Goal: Task Accomplishment & Management: Manage account settings

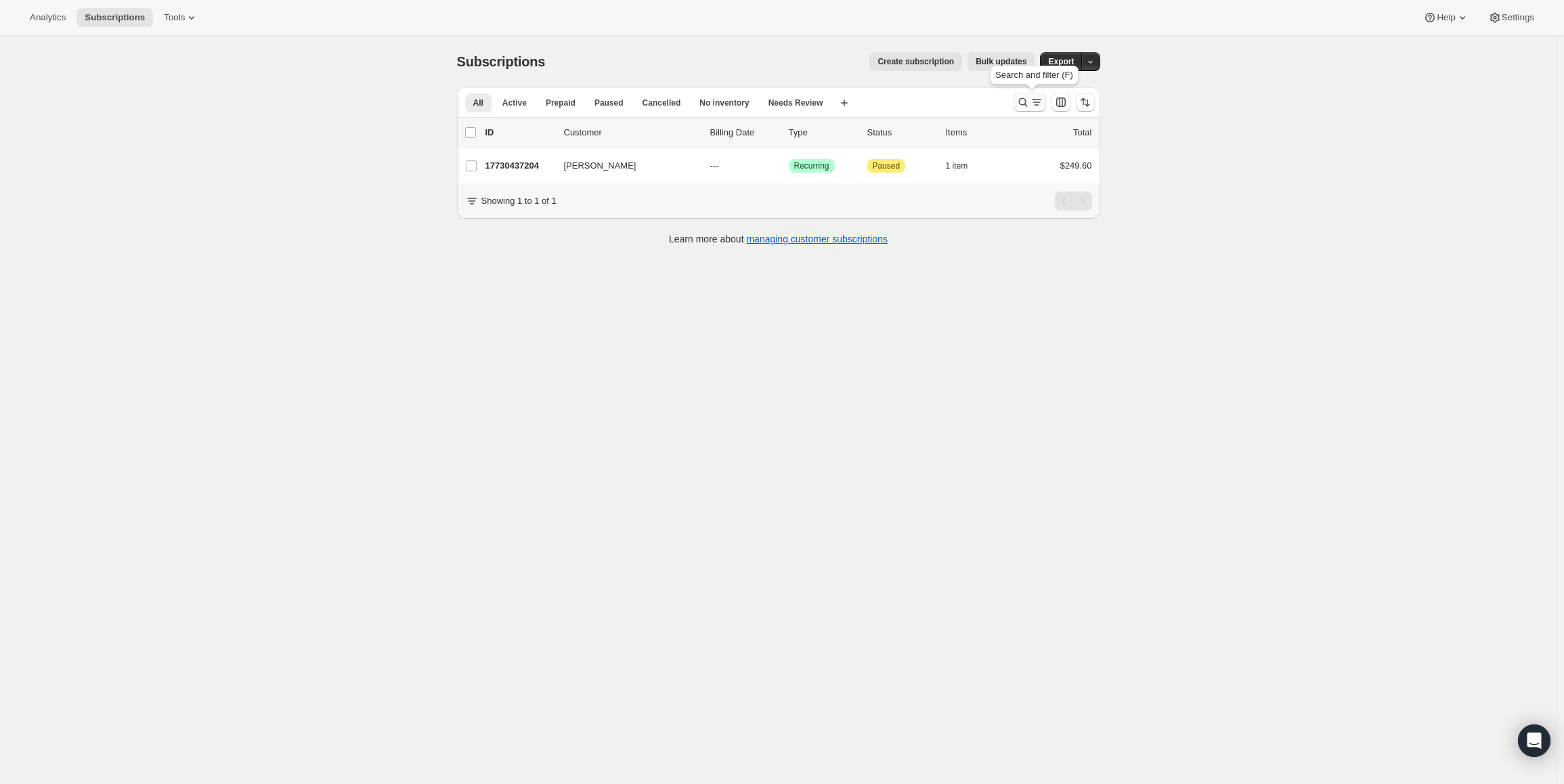
click at [1026, 100] on icon "Search and filter results" at bounding box center [1022, 102] width 14 height 14
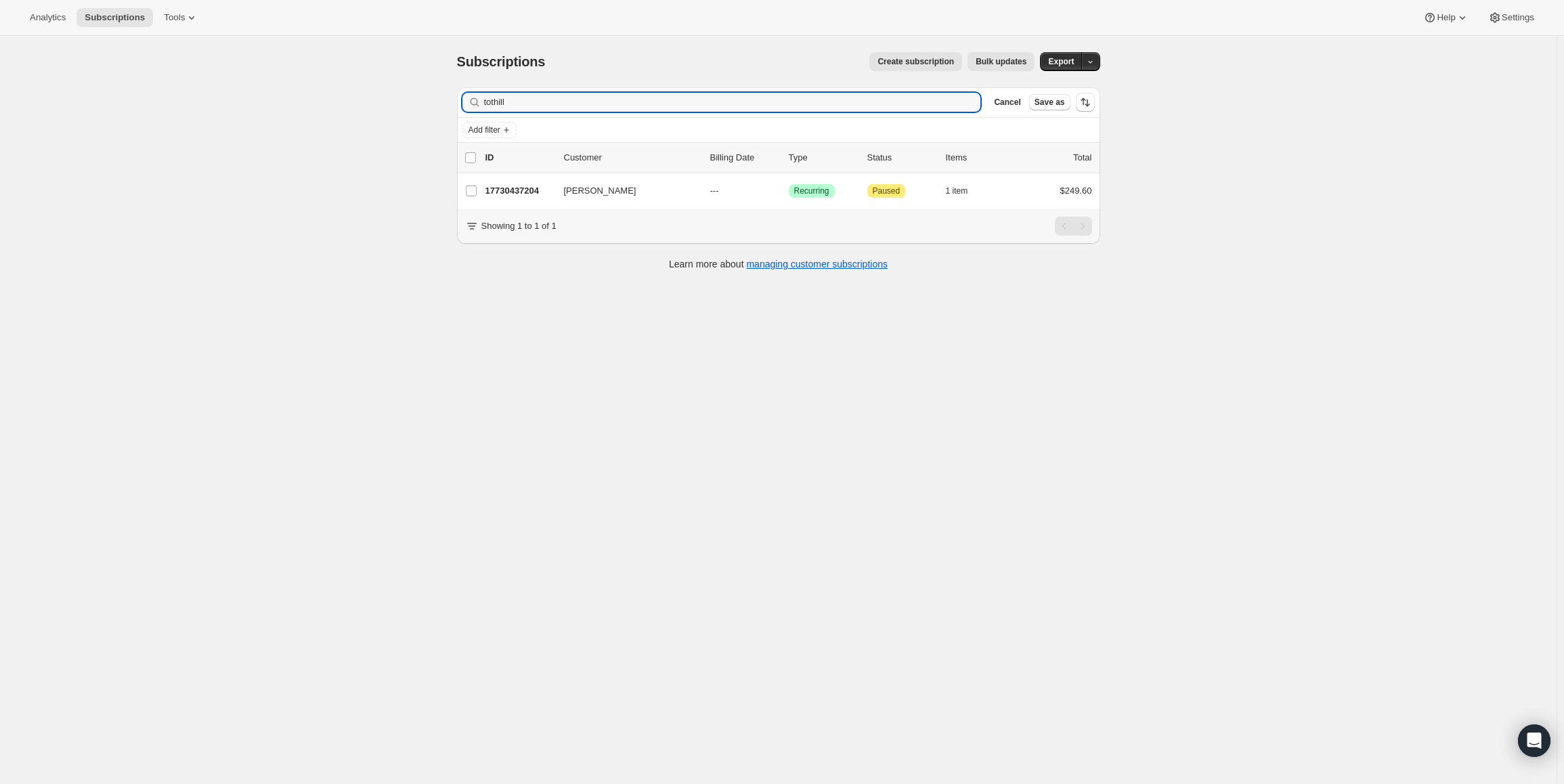
drag, startPoint x: 531, startPoint y: 103, endPoint x: 375, endPoint y: 73, distance: 158.9
click at [375, 85] on div "Subscriptions. This page is ready Subscriptions Create subscription Bulk update…" at bounding box center [778, 428] width 1557 height 784
type input "[PERSON_NAME]"
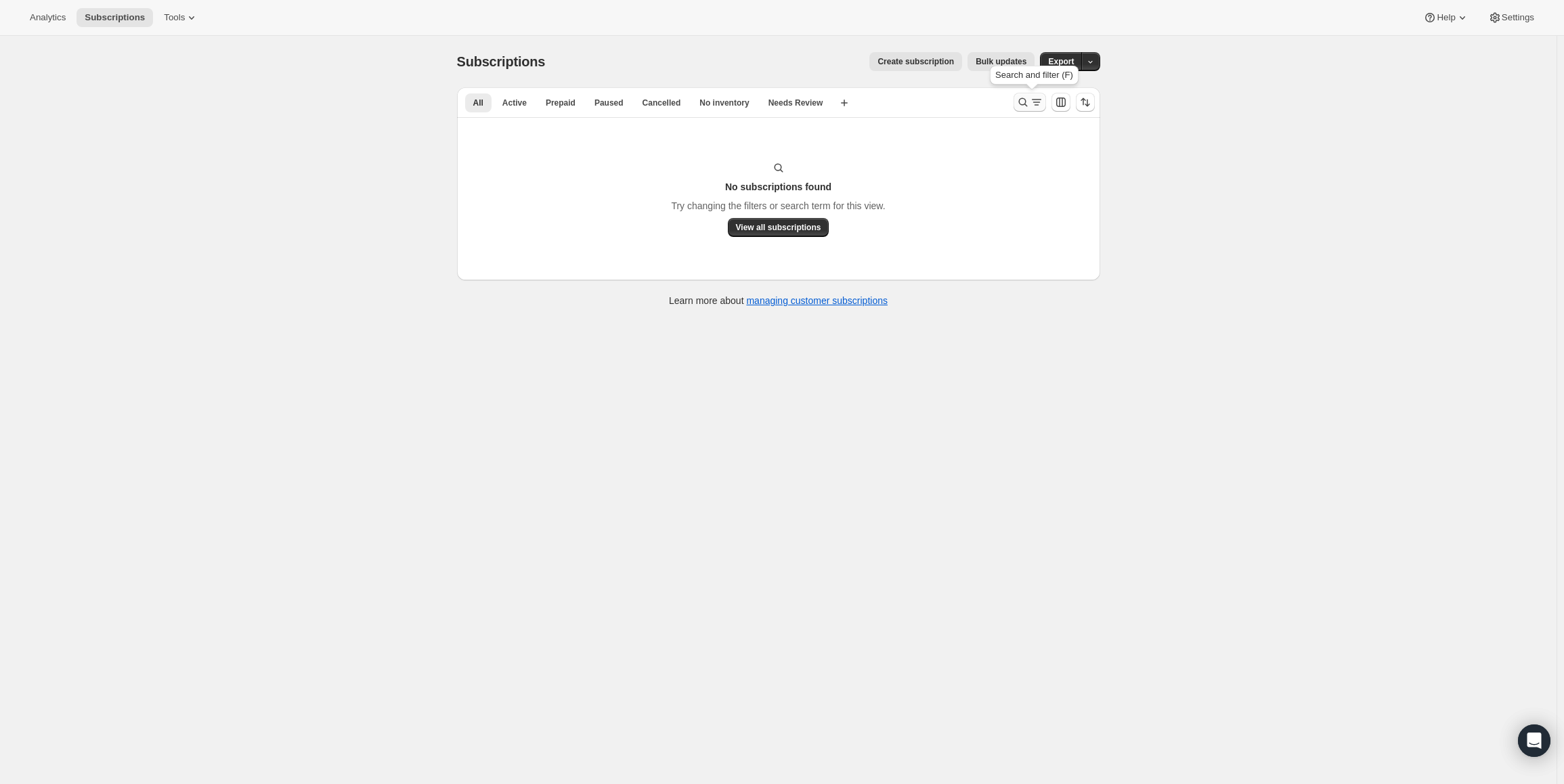
click at [1024, 101] on icon "Search and filter results" at bounding box center [1022, 102] width 14 height 14
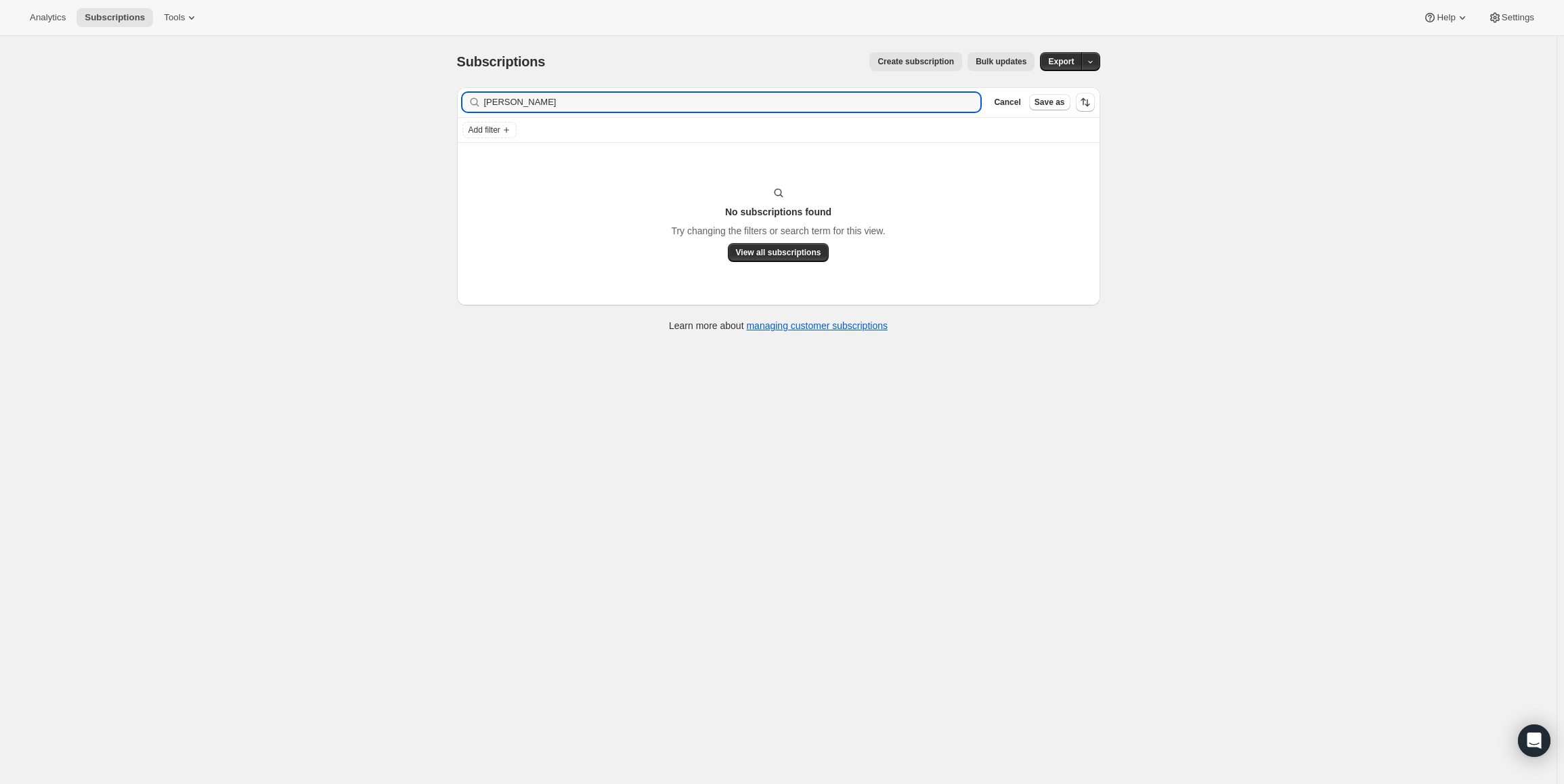
drag, startPoint x: 537, startPoint y: 101, endPoint x: 379, endPoint y: 86, distance: 158.7
click at [379, 86] on div "Subscriptions. This page is ready Subscriptions Create subscription Bulk update…" at bounding box center [778, 428] width 1557 height 784
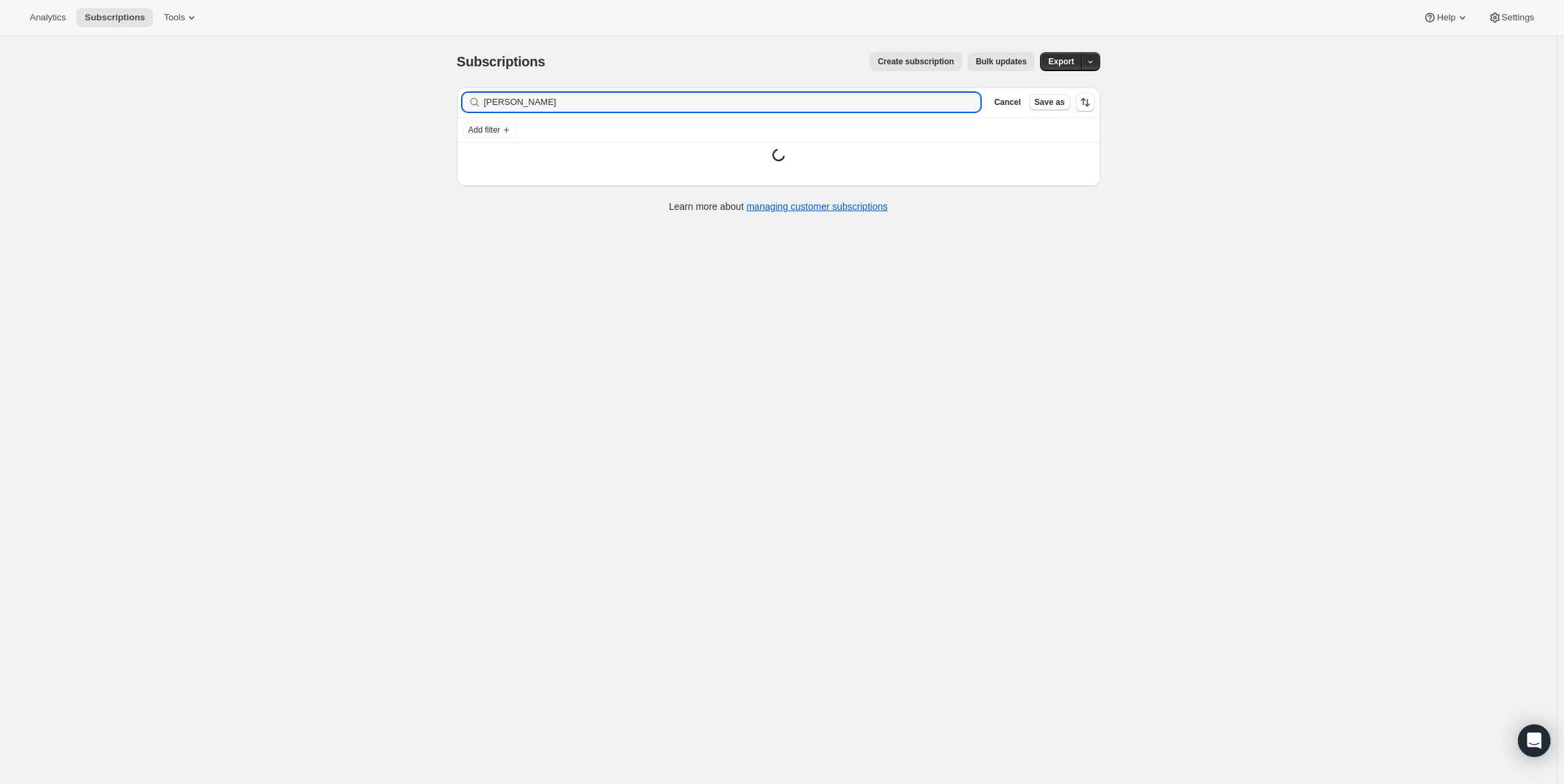
type input "[PERSON_NAME]"
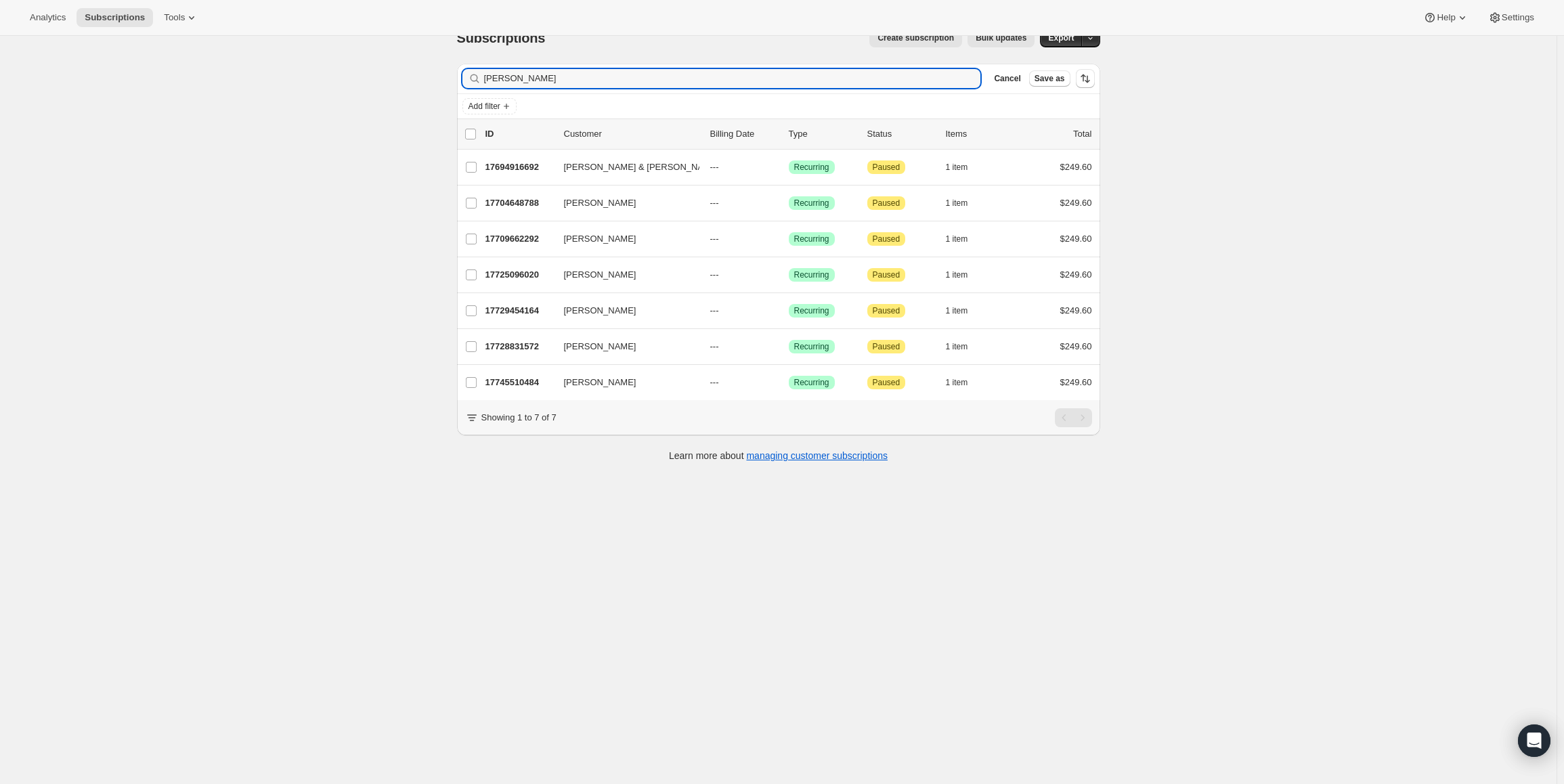
scroll to position [36, 0]
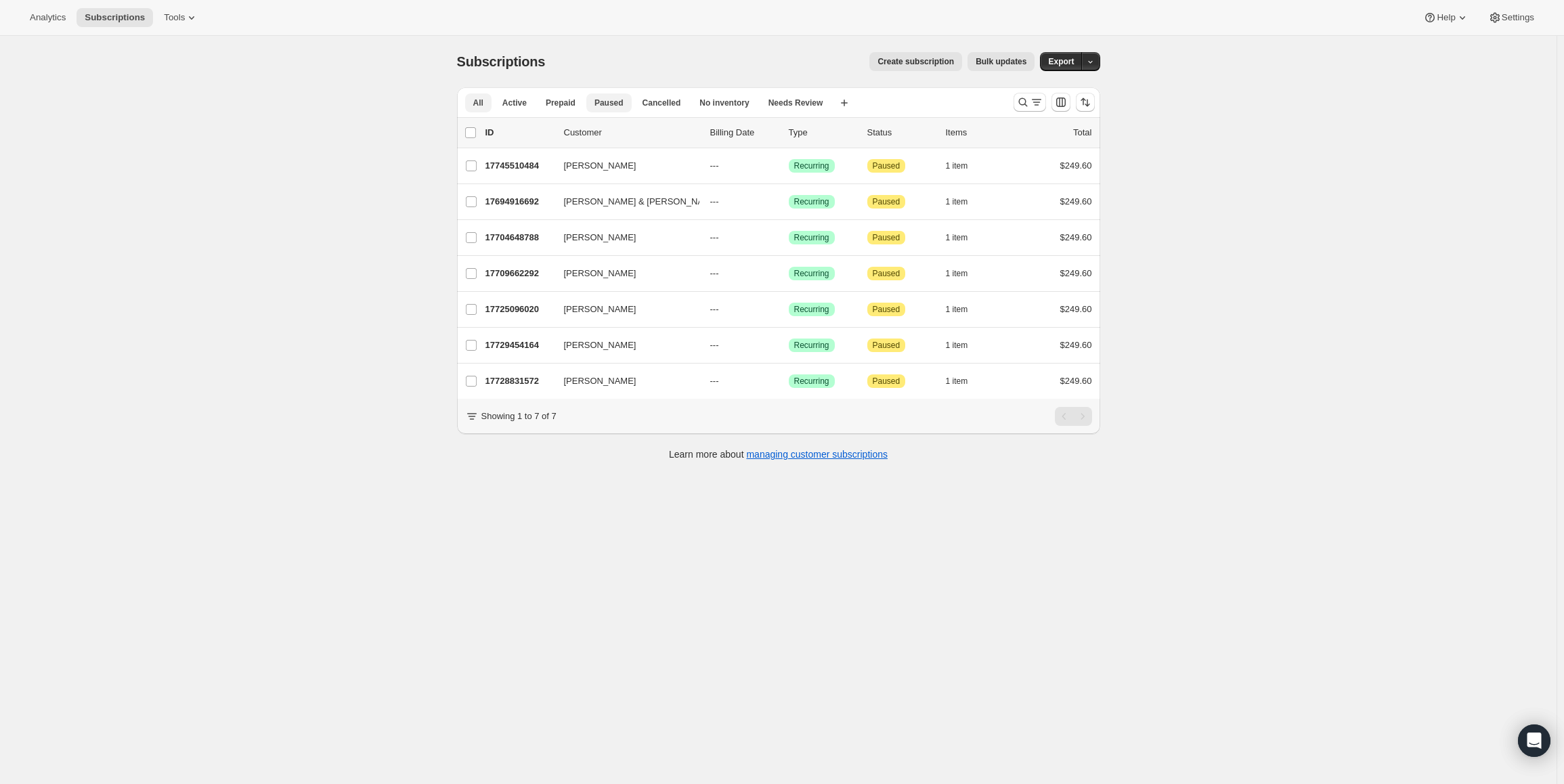
click at [595, 103] on span "Paused" at bounding box center [609, 103] width 29 height 11
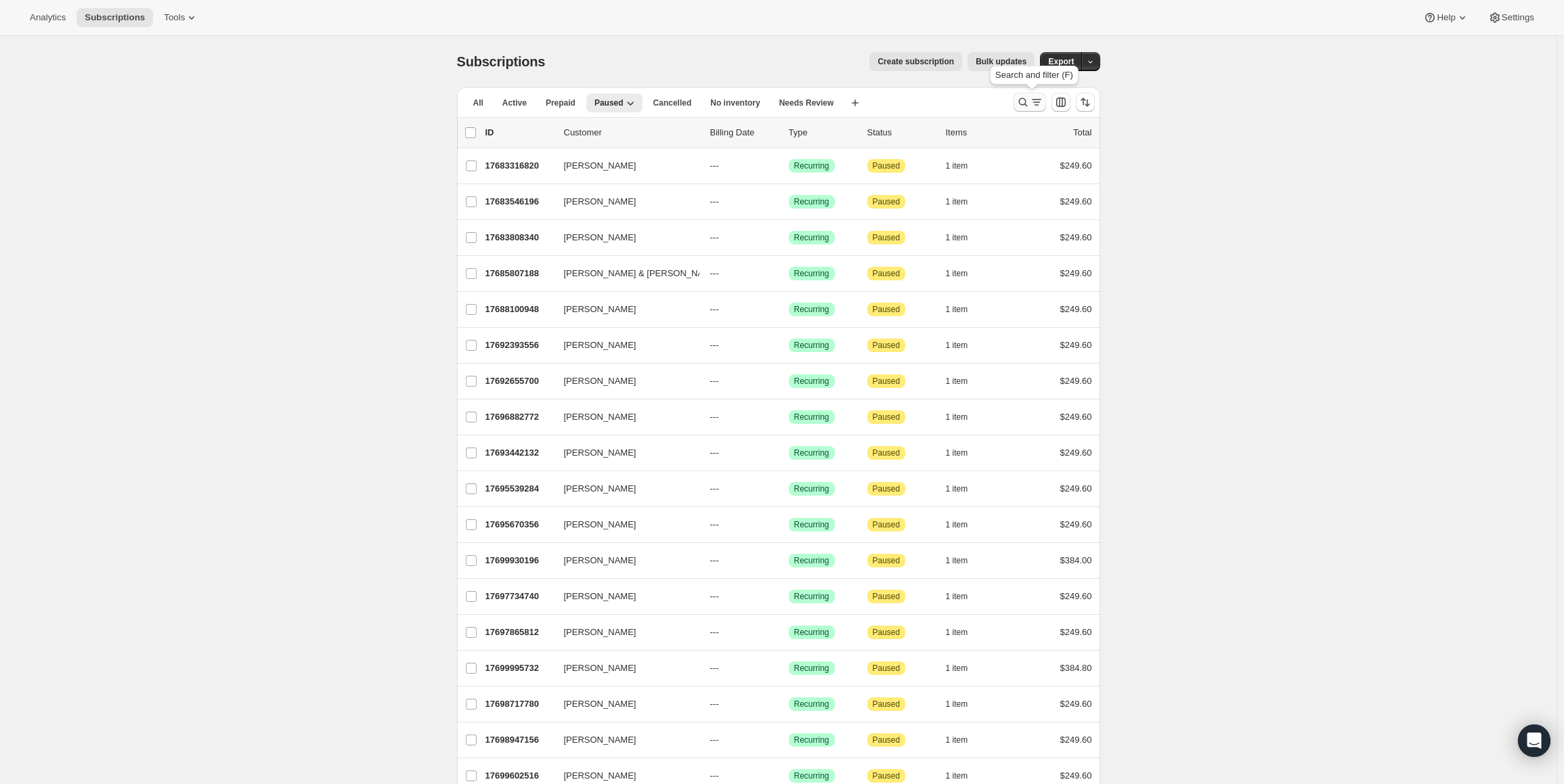
click at [1026, 110] on button "Search and filter results" at bounding box center [1030, 102] width 33 height 19
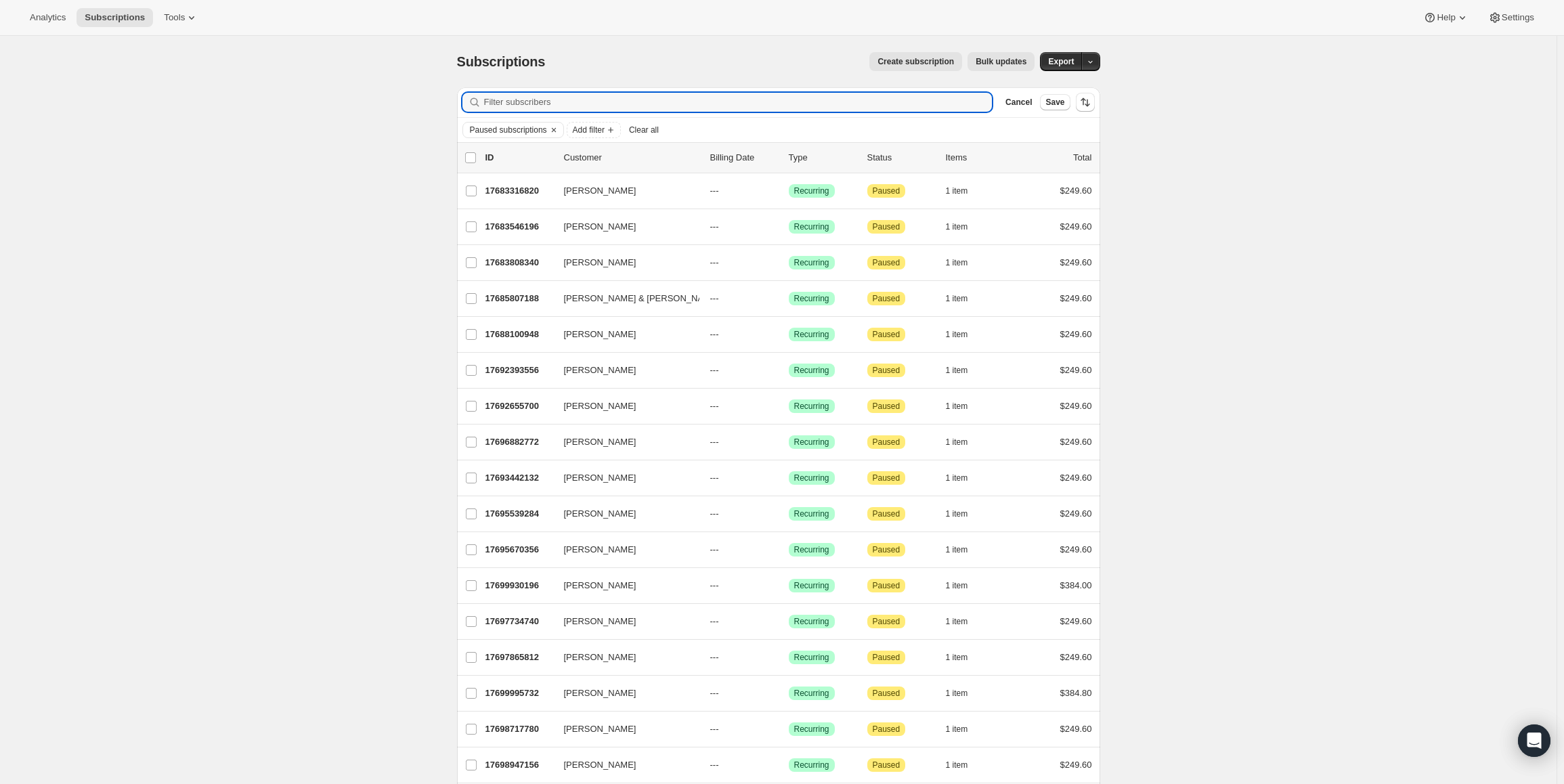
type input "j"
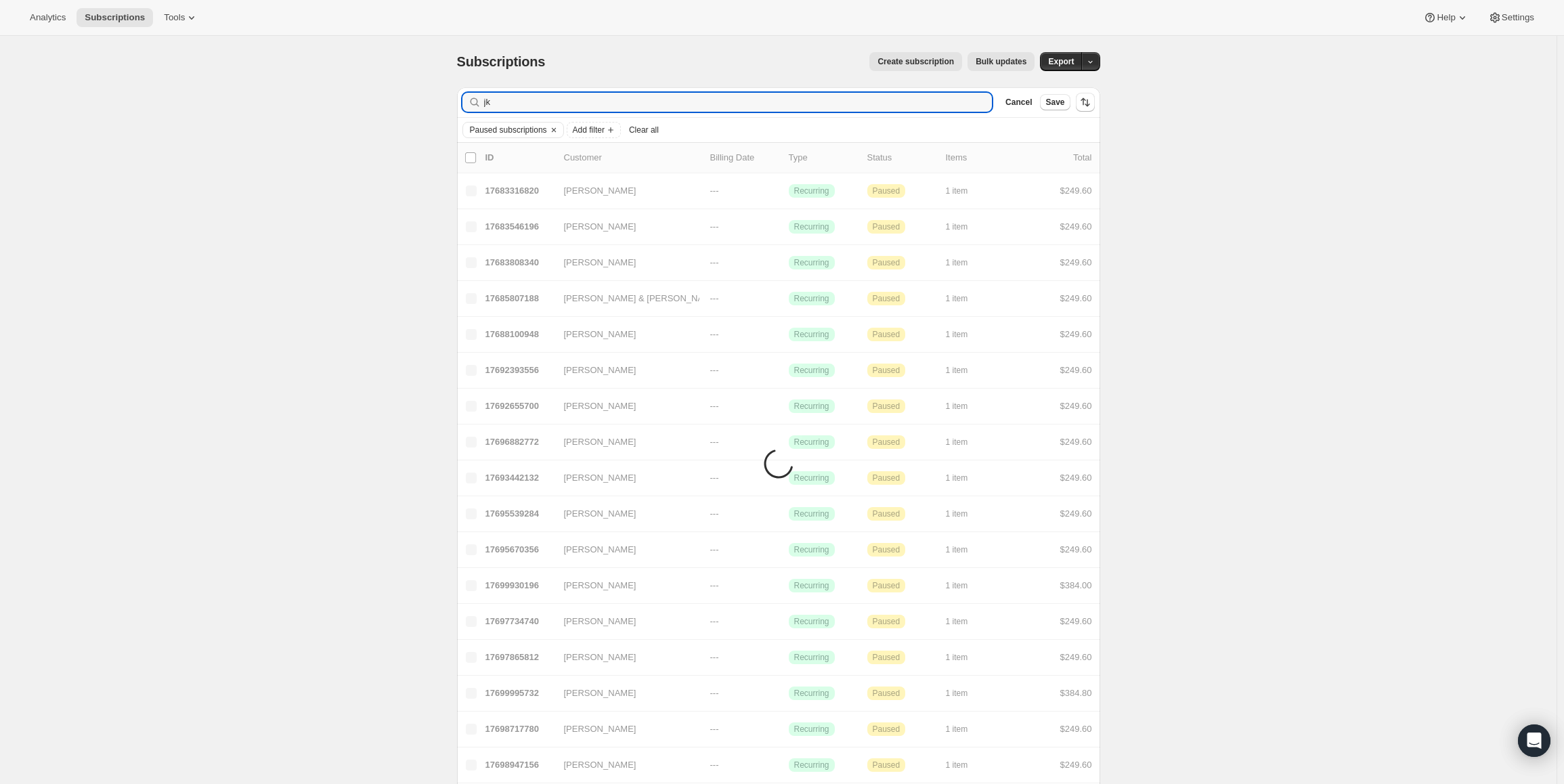
type input "j"
type input "l"
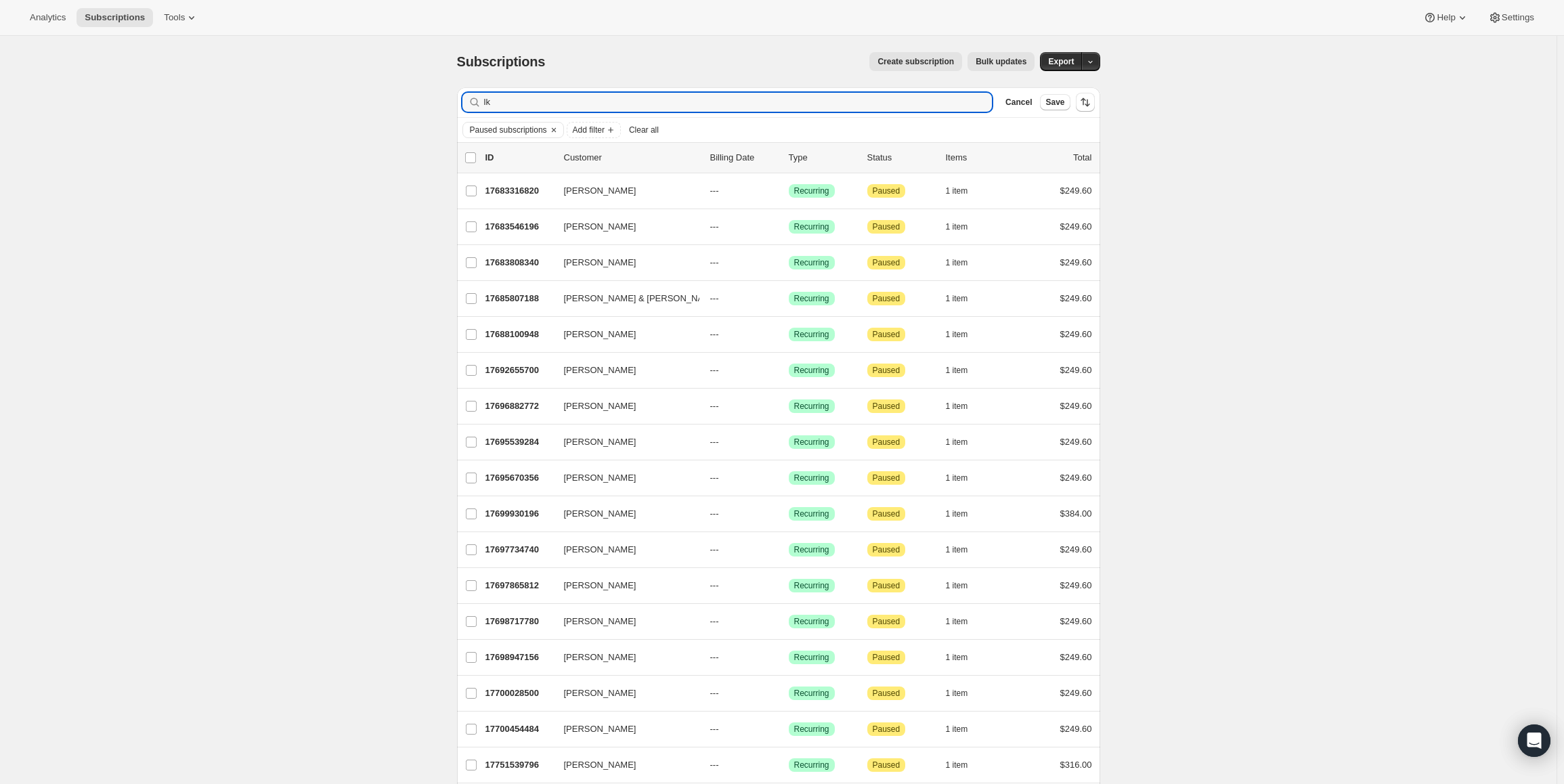
type input "l"
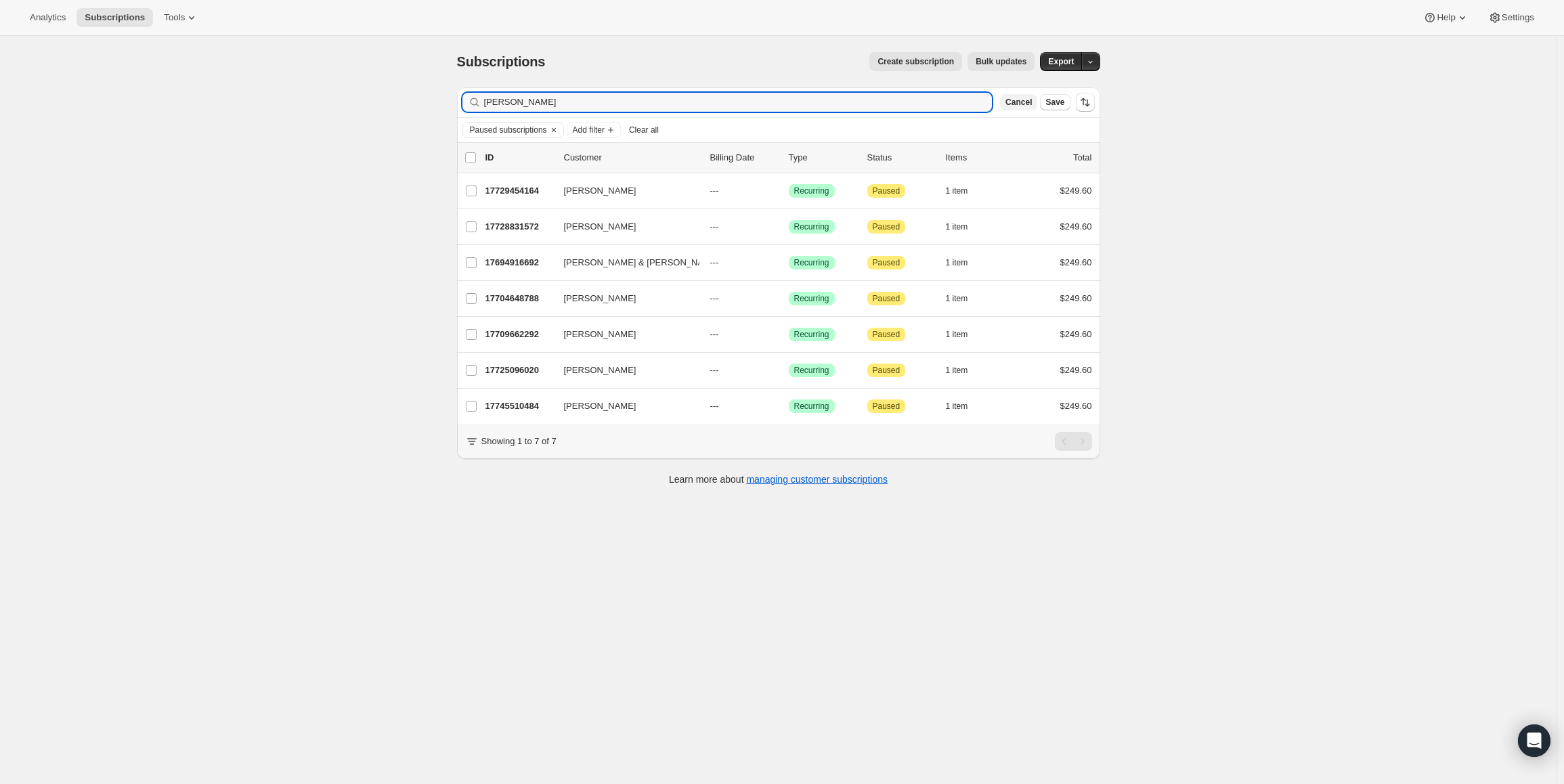
type input "[PERSON_NAME]"
click at [1017, 103] on span "Cancel" at bounding box center [1019, 102] width 26 height 11
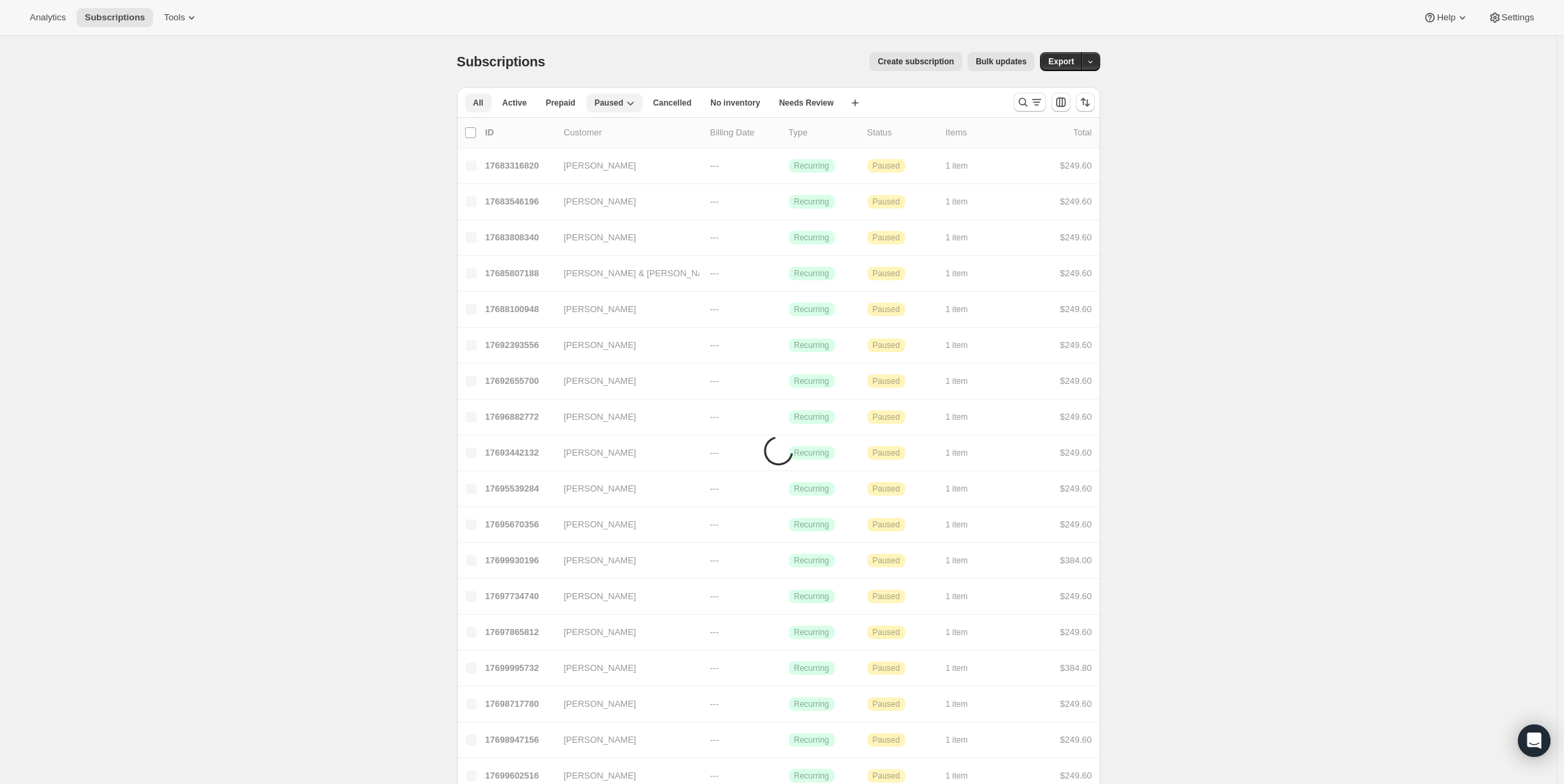
click at [477, 106] on span "All" at bounding box center [478, 103] width 10 height 11
click at [1023, 101] on icon "Search and filter results" at bounding box center [1022, 102] width 14 height 14
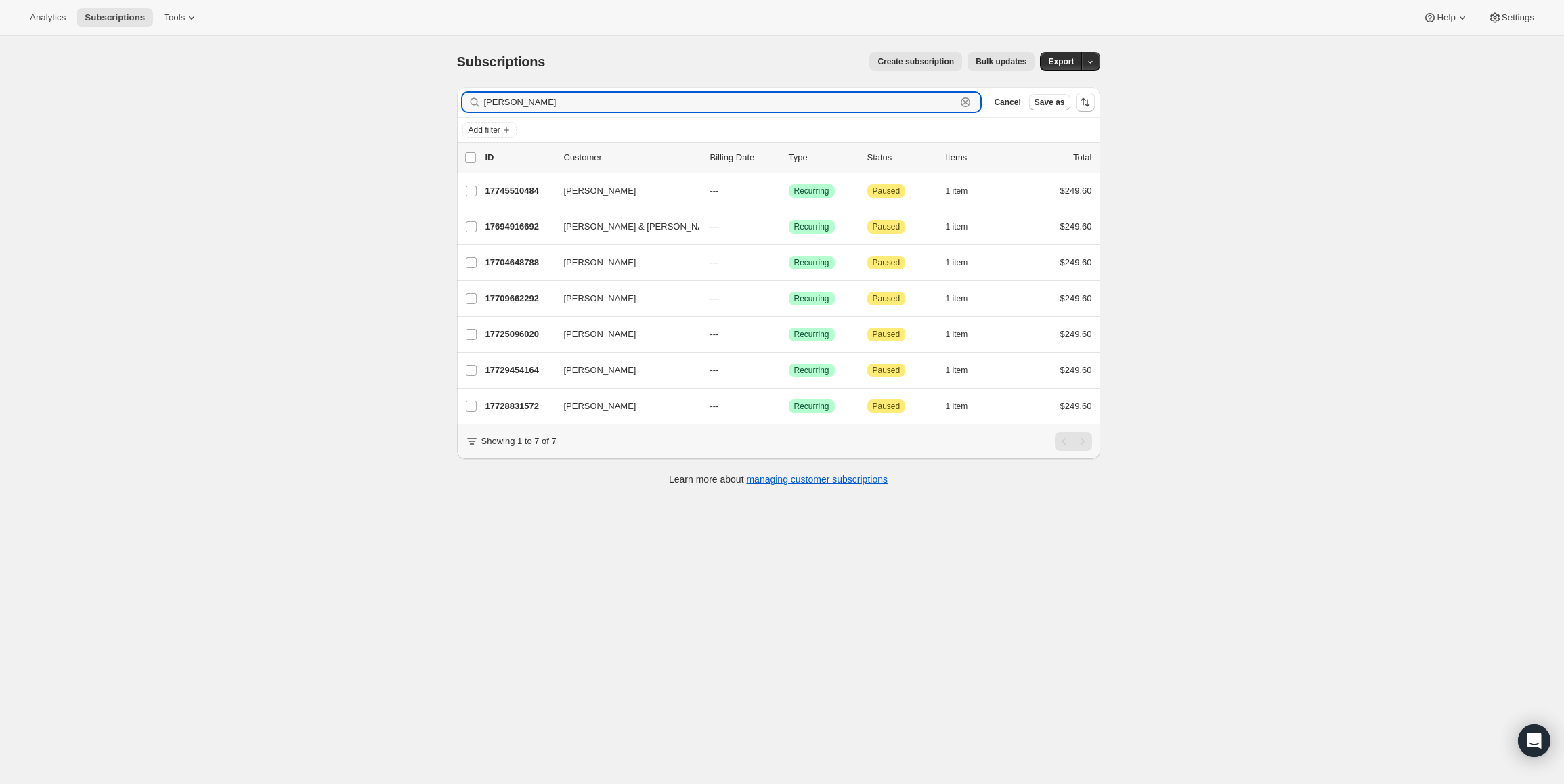
type input "[PERSON_NAME]"
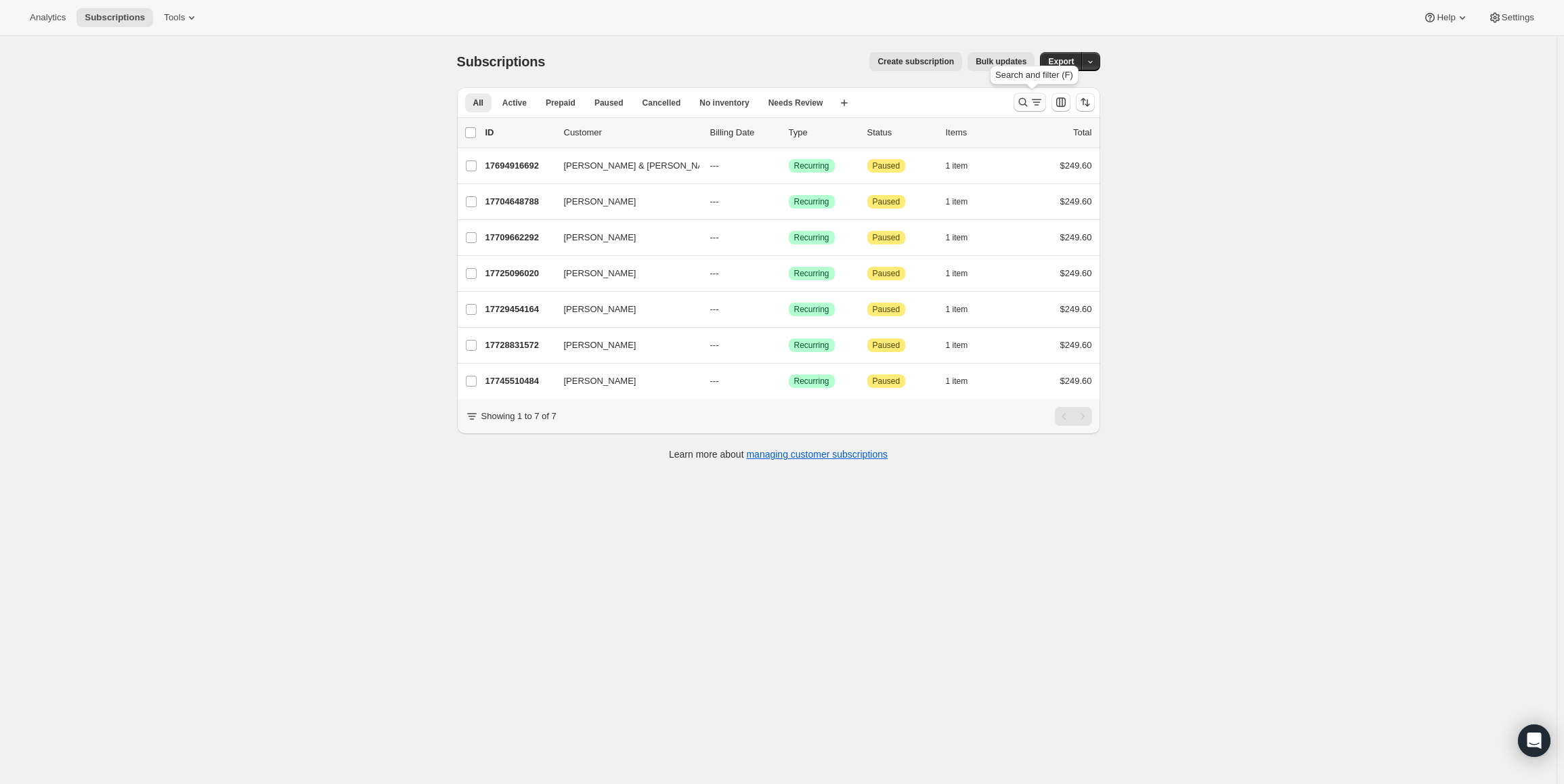
click at [1026, 104] on icon "Search and filter results" at bounding box center [1022, 102] width 14 height 14
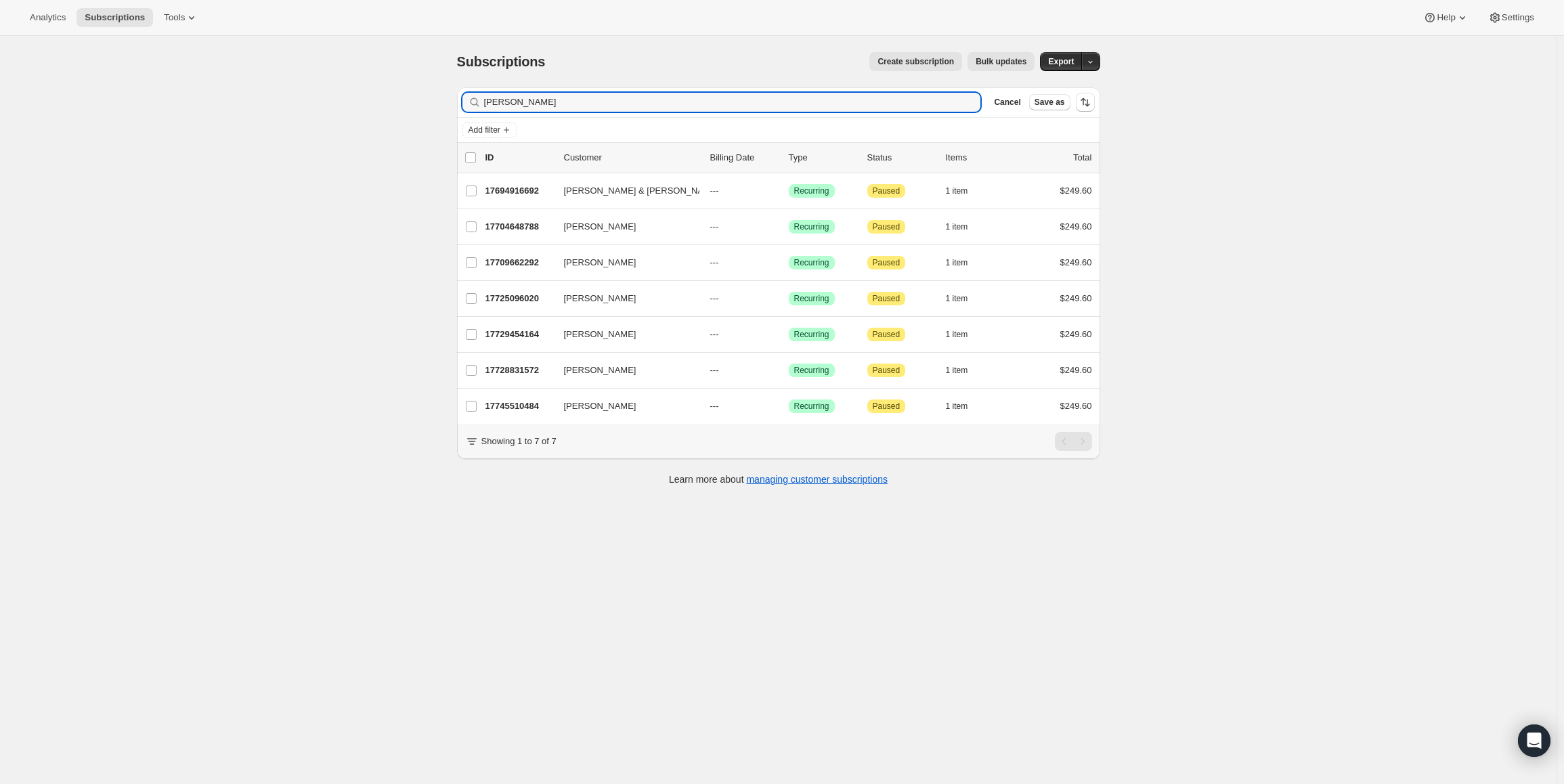
click at [342, 102] on div "Subscriptions. This page is ready Subscriptions Create subscription Bulk update…" at bounding box center [778, 428] width 1557 height 784
drag, startPoint x: 525, startPoint y: 106, endPoint x: 506, endPoint y: 106, distance: 19.0
click at [506, 106] on input "[PERSON_NAME]" at bounding box center [720, 102] width 472 height 19
drag, startPoint x: 518, startPoint y: 105, endPoint x: 397, endPoint y: 98, distance: 121.2
click at [397, 98] on div "Subscriptions. This page is ready Subscriptions Create subscription Bulk update…" at bounding box center [778, 428] width 1557 height 784
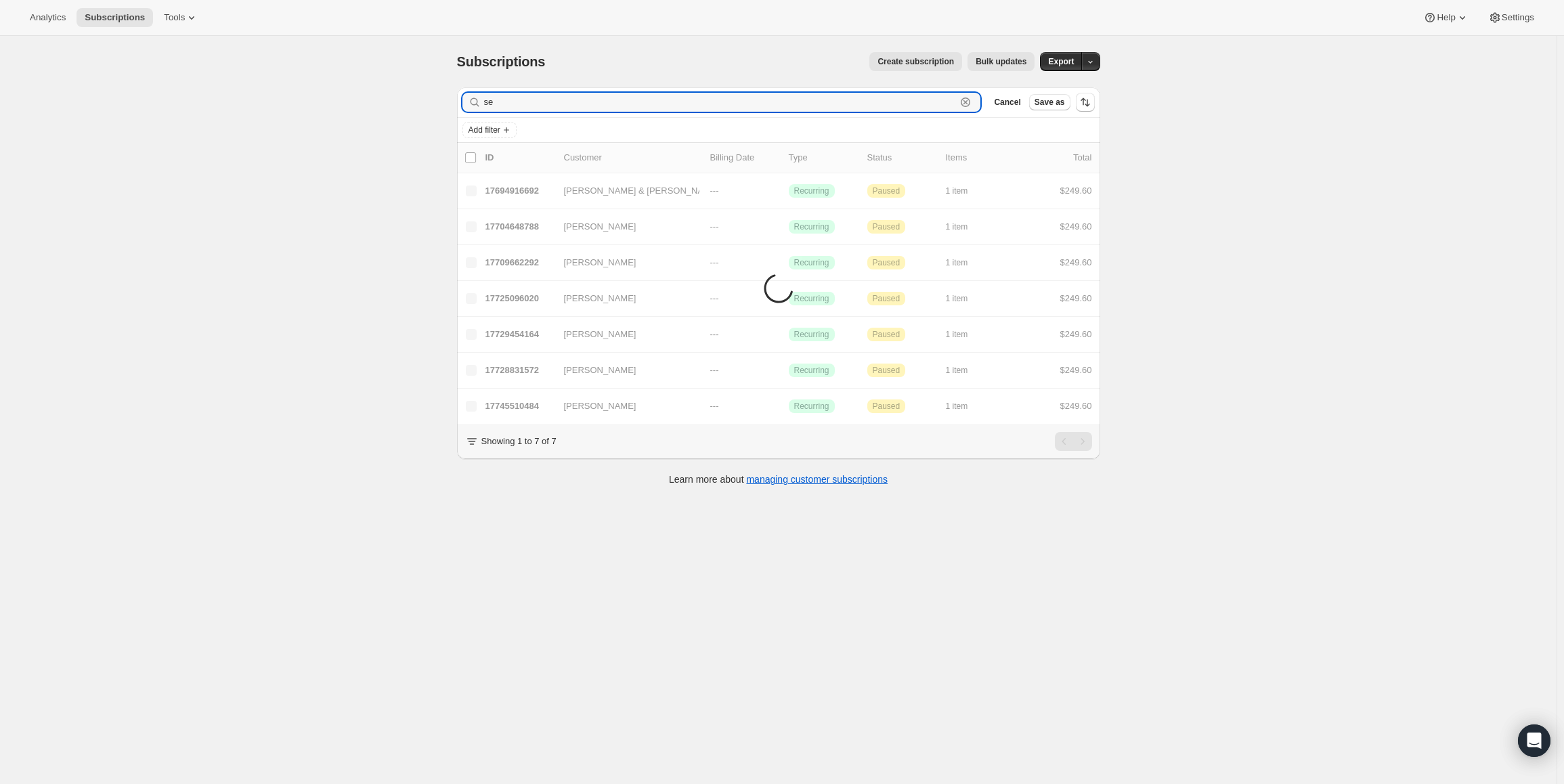
type input "s"
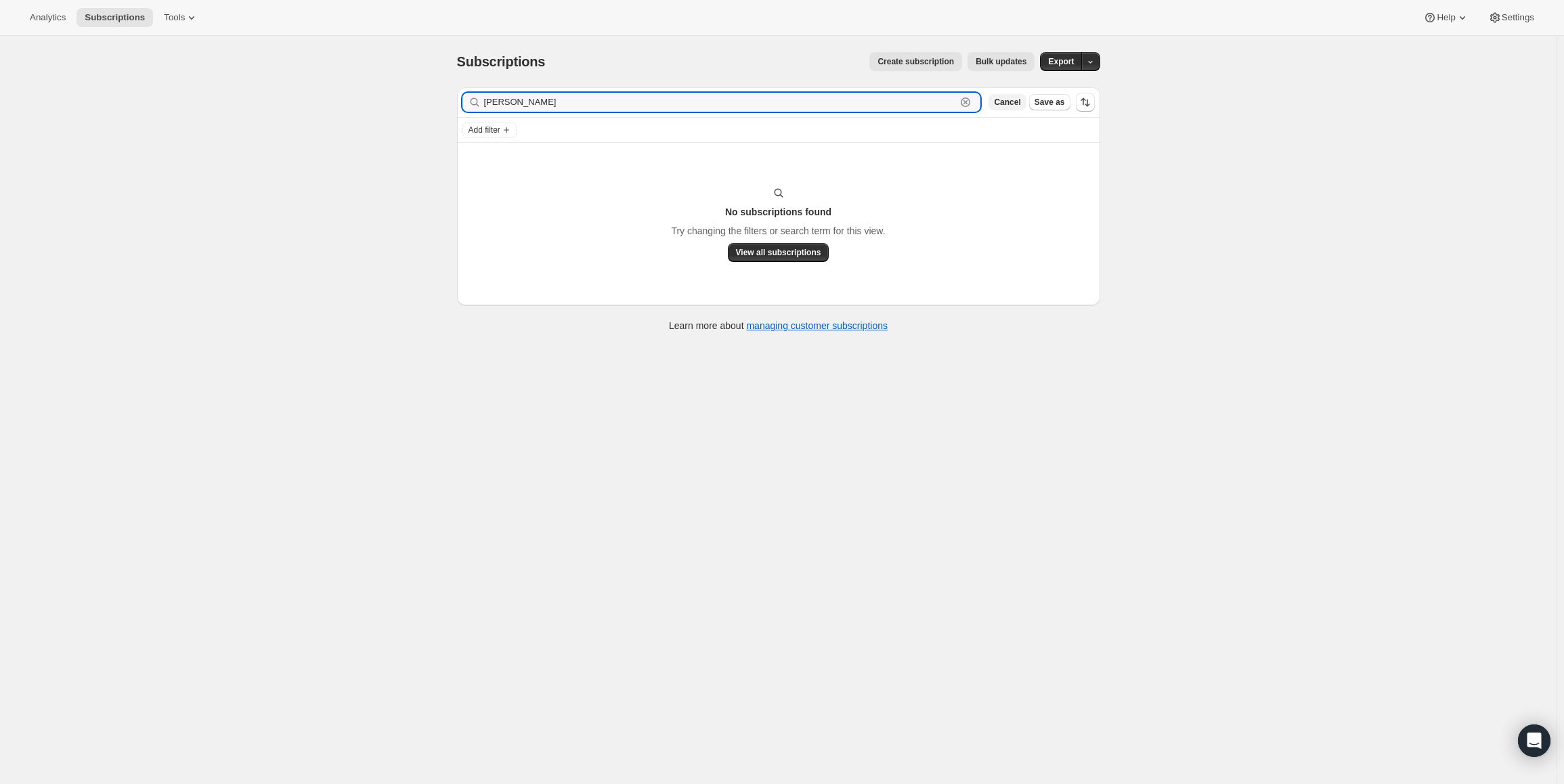
type input "[PERSON_NAME]"
click at [1008, 101] on span "Cancel" at bounding box center [1006, 102] width 26 height 11
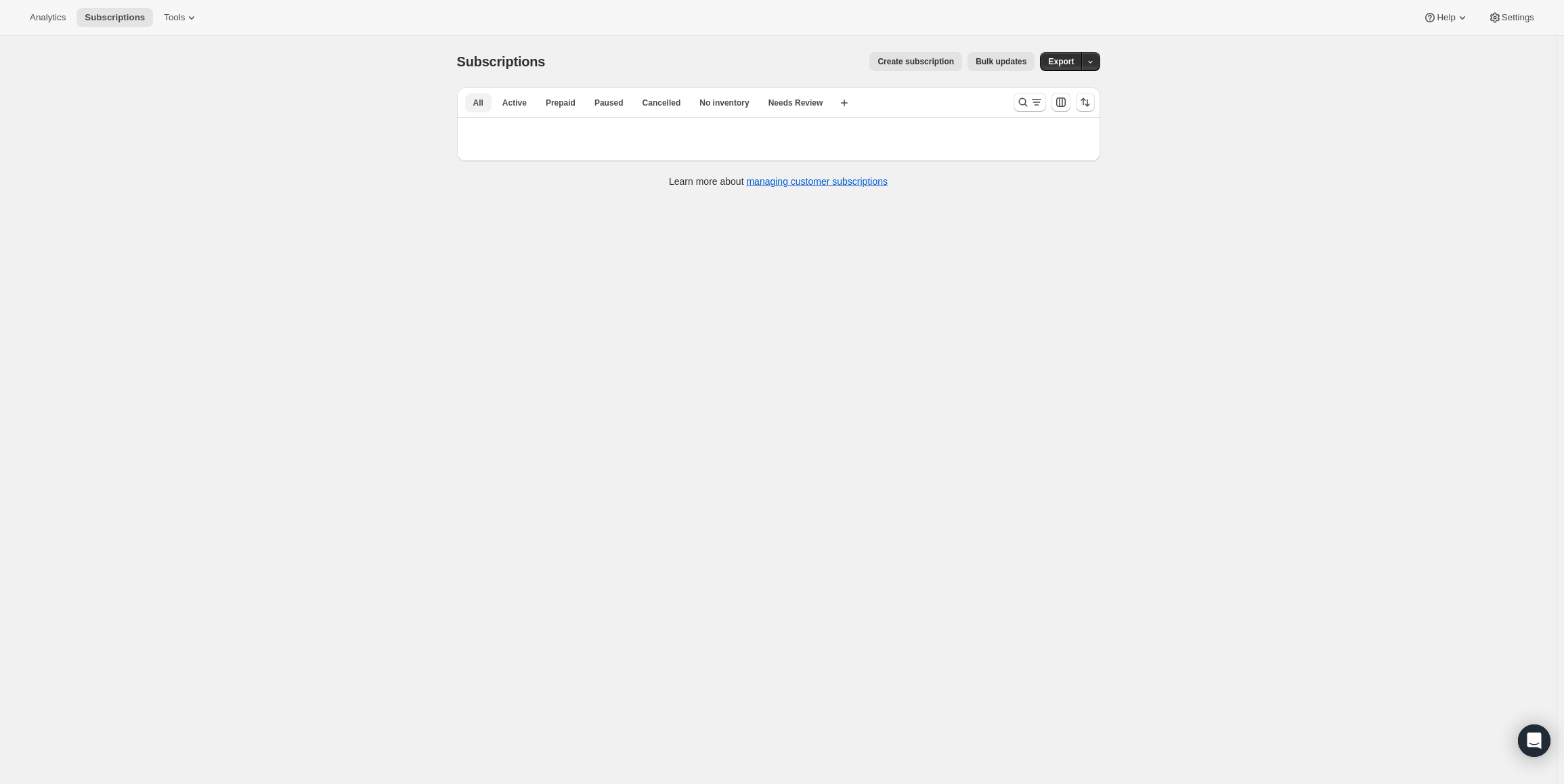
click at [488, 103] on button "All" at bounding box center [478, 103] width 26 height 19
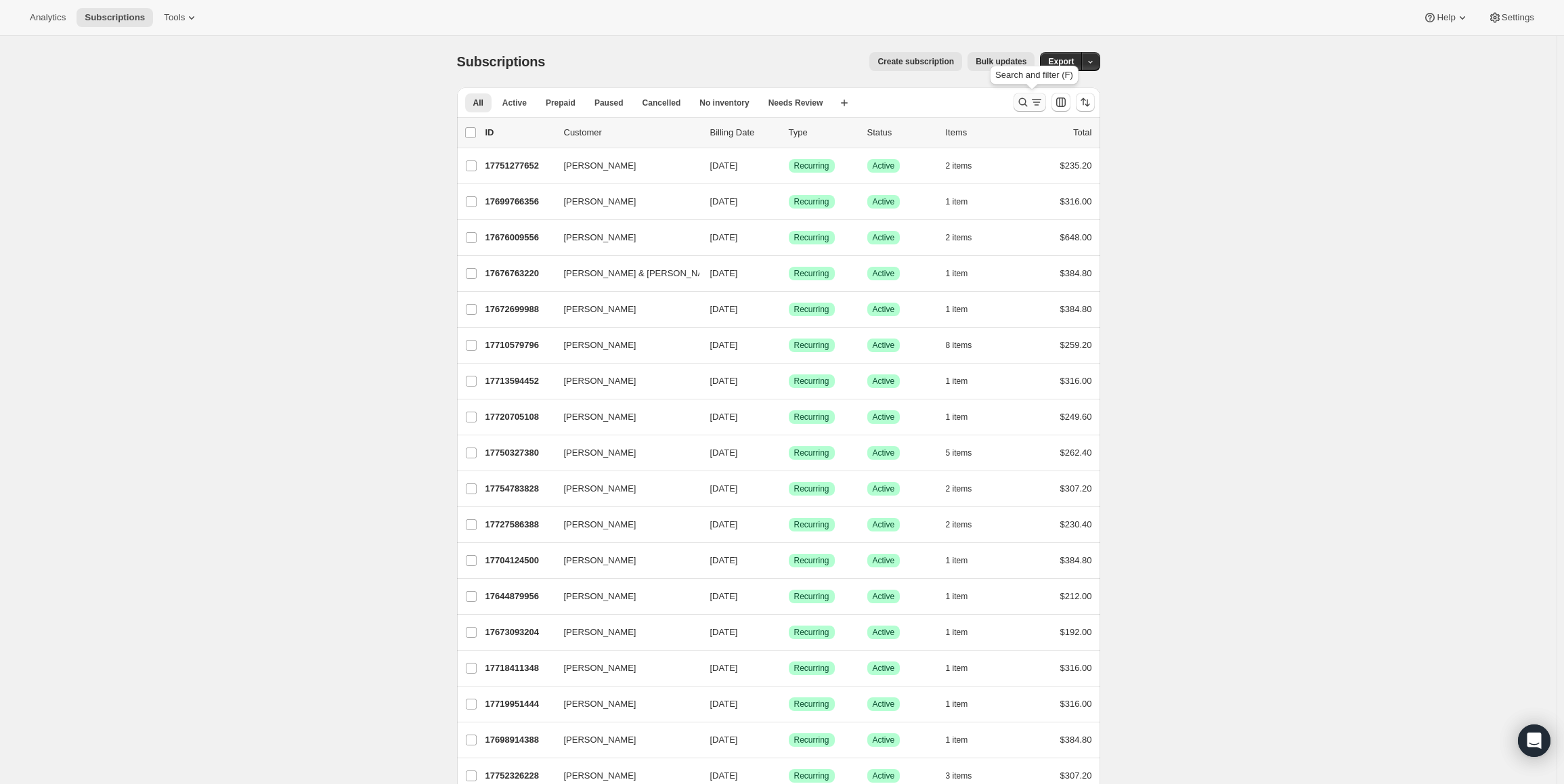
click at [1027, 100] on icon "Search and filter results" at bounding box center [1022, 102] width 8 height 8
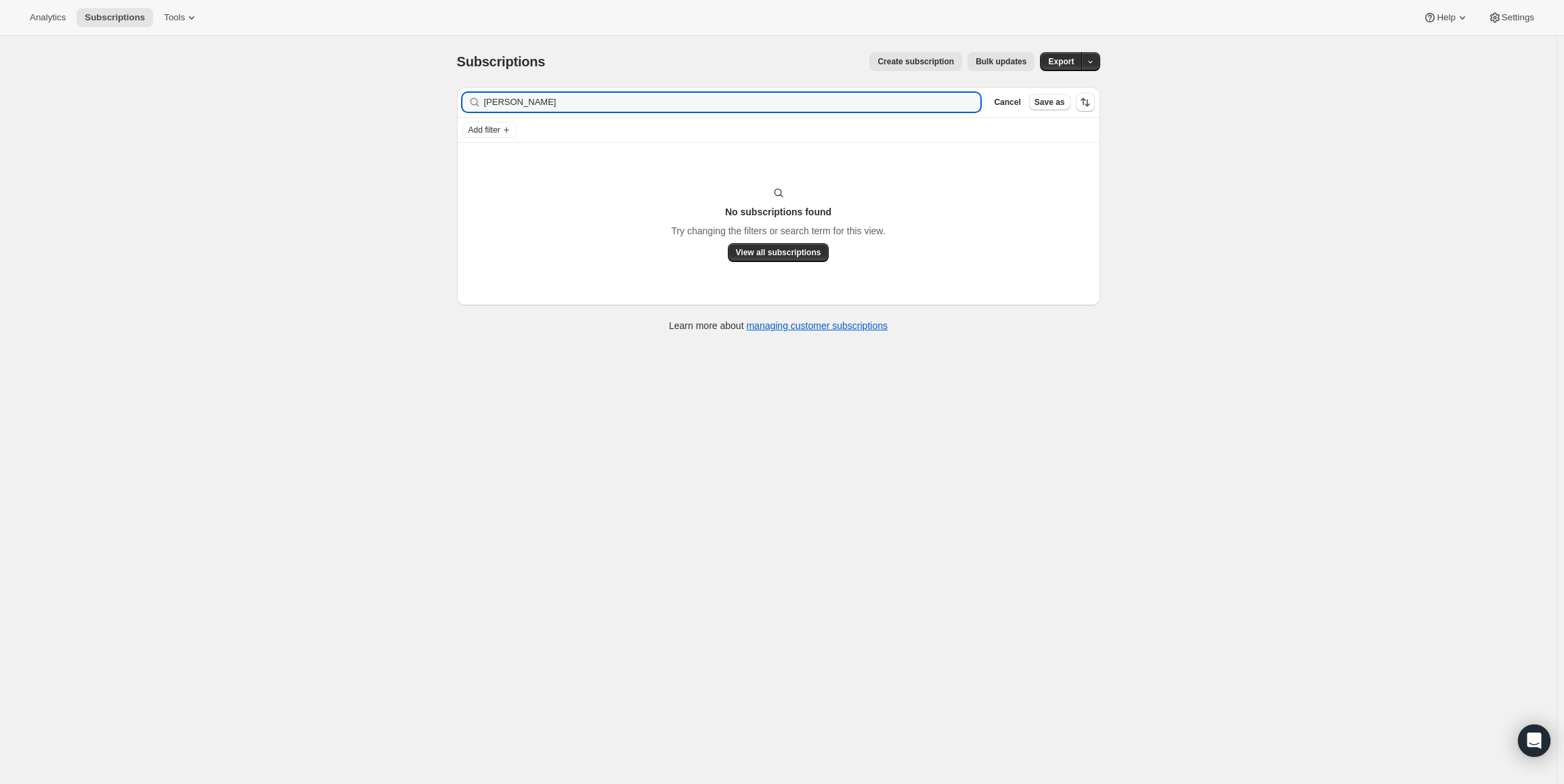
type input "[PERSON_NAME]"
